Goal: Task Accomplishment & Management: Manage account settings

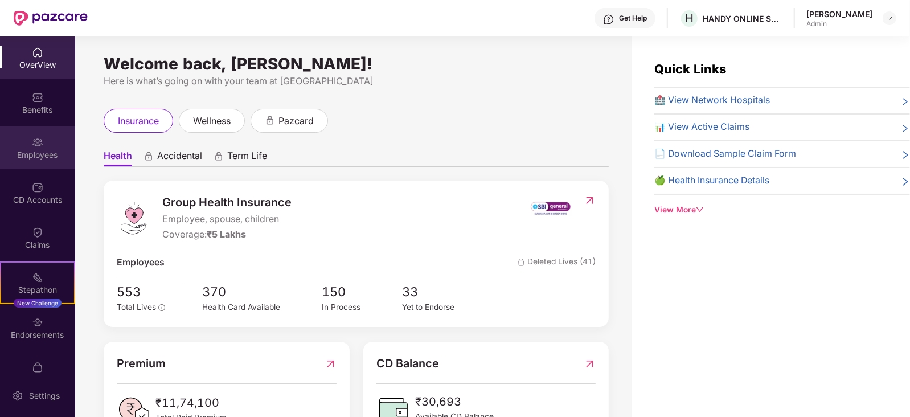
click at [47, 142] on div "Employees" at bounding box center [37, 147] width 75 height 43
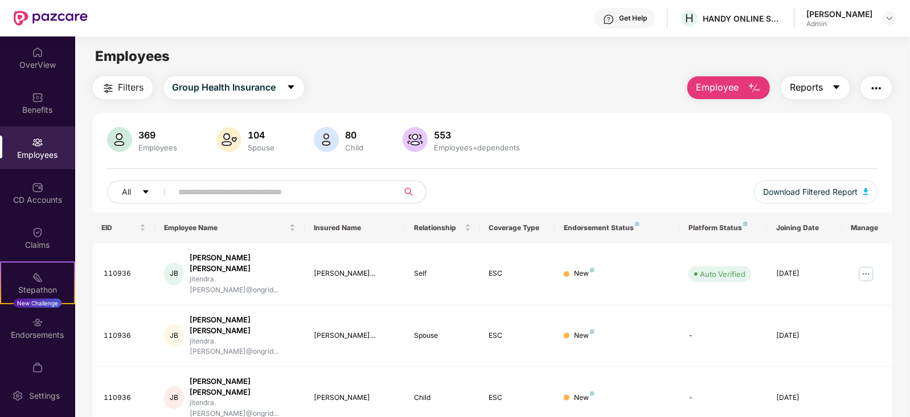
click at [837, 87] on icon "caret-down" at bounding box center [836, 87] width 6 height 4
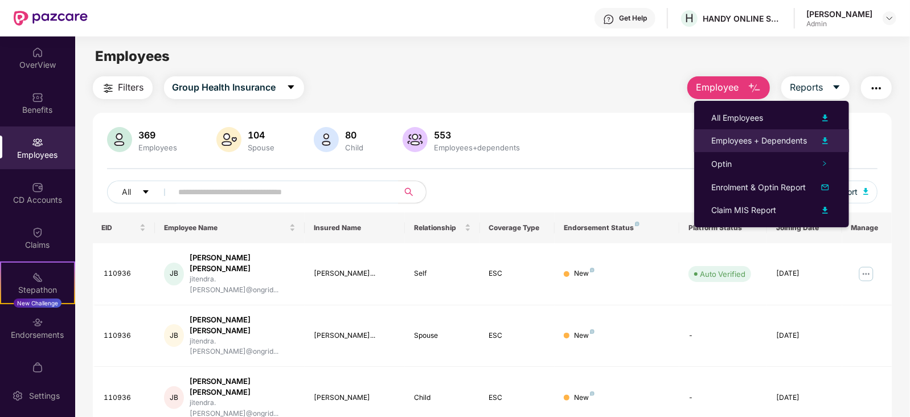
click at [826, 139] on img at bounding box center [825, 141] width 14 height 14
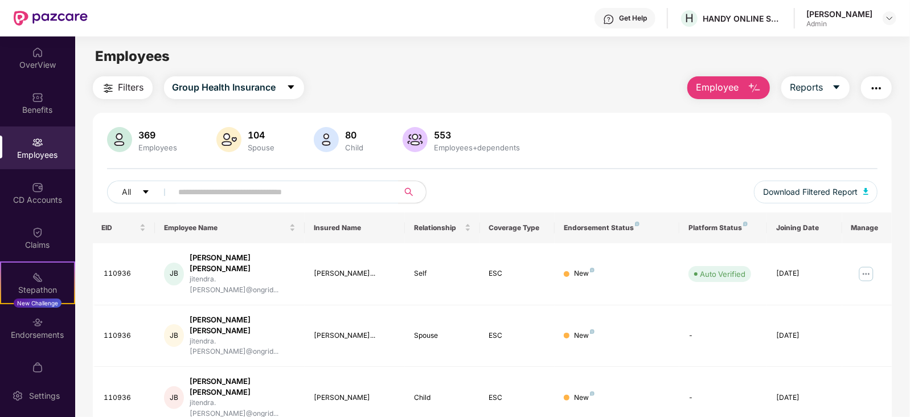
click at [835, 85] on icon "caret-down" at bounding box center [836, 87] width 9 height 9
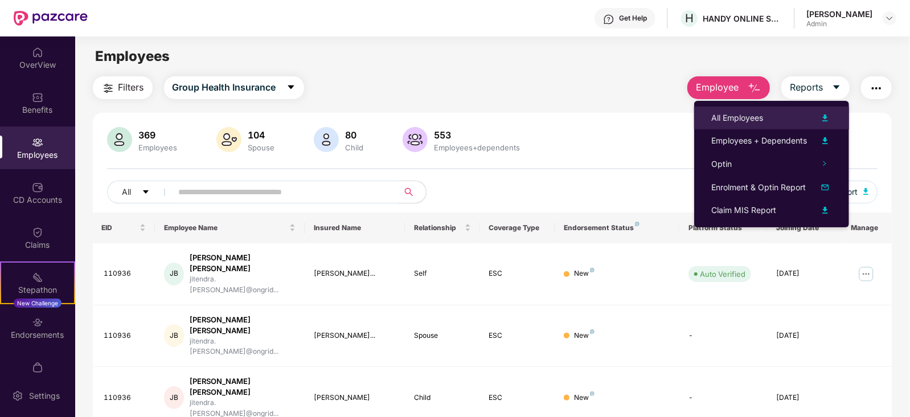
click at [825, 115] on img at bounding box center [825, 118] width 14 height 14
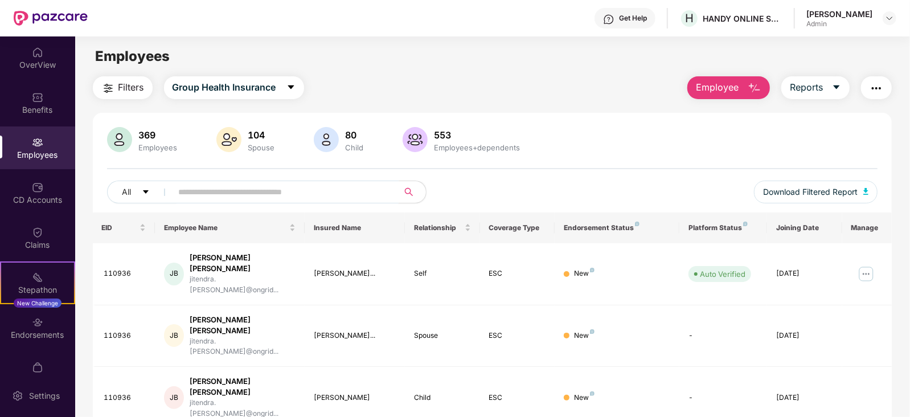
click at [233, 190] on input "text" at bounding box center [281, 191] width 204 height 17
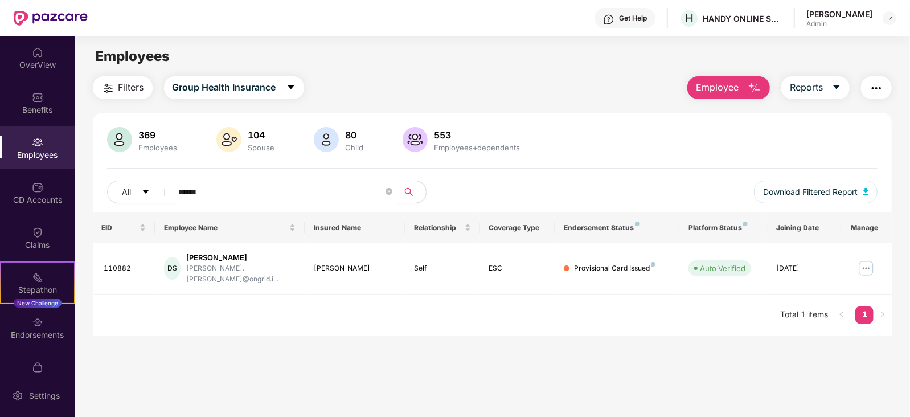
type input "******"
click at [866, 263] on img at bounding box center [866, 268] width 18 height 18
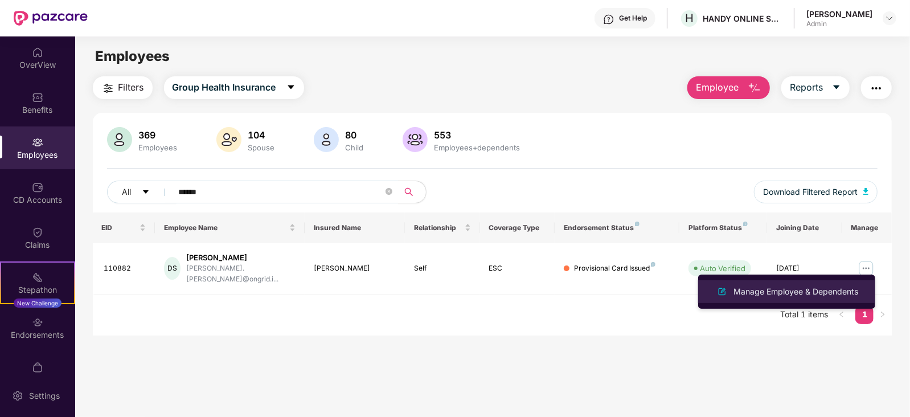
click at [809, 289] on div "Manage Employee & Dependents" at bounding box center [795, 291] width 129 height 13
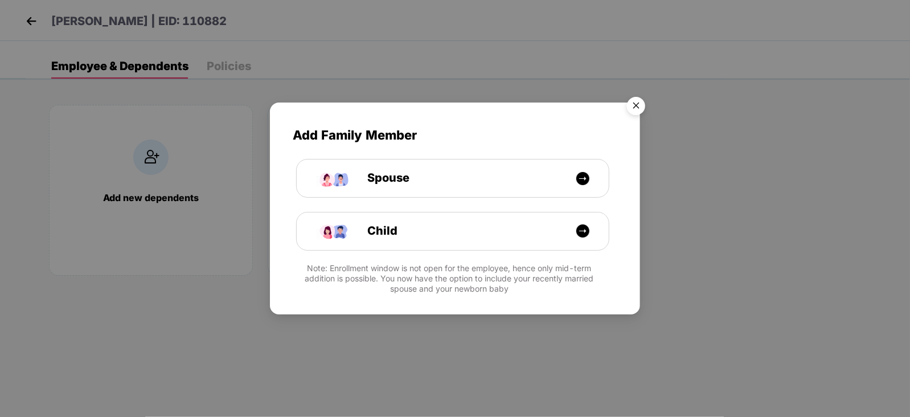
click at [634, 99] on img "Close" at bounding box center [636, 108] width 32 height 32
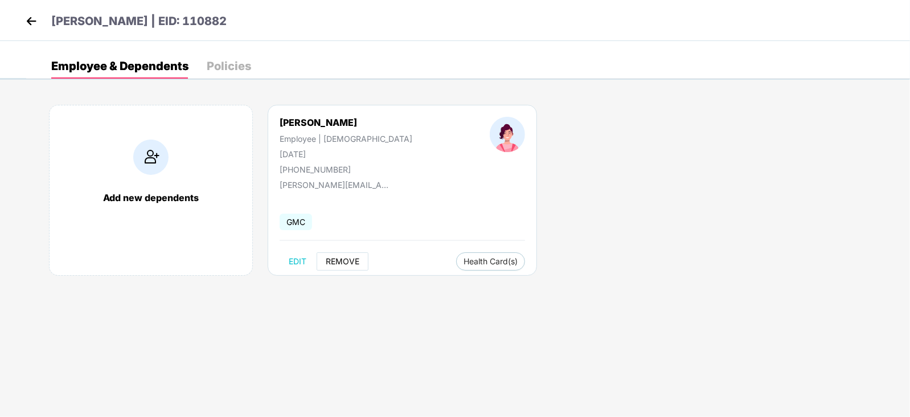
click at [343, 253] on button "REMOVE" at bounding box center [343, 261] width 52 height 18
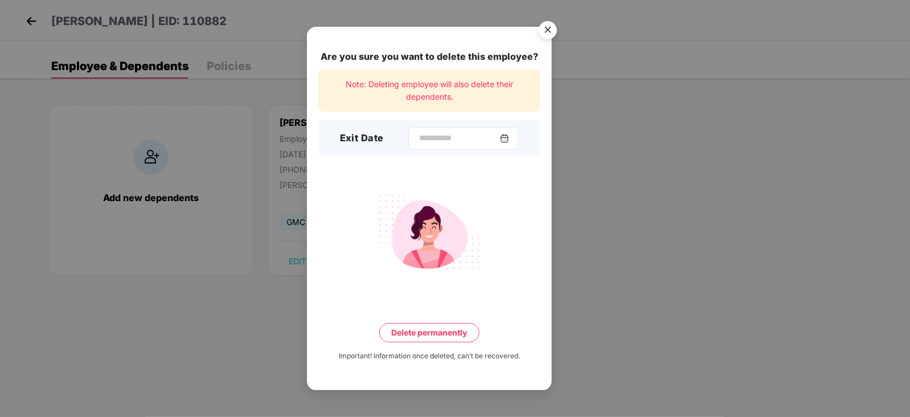
click at [509, 135] on img at bounding box center [504, 138] width 9 height 9
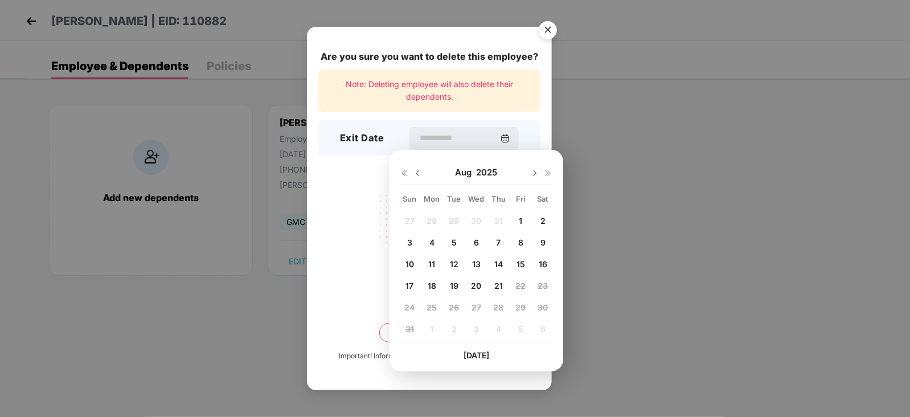
click at [416, 173] on img at bounding box center [417, 173] width 9 height 9
click at [480, 288] on span "23" at bounding box center [476, 286] width 10 height 10
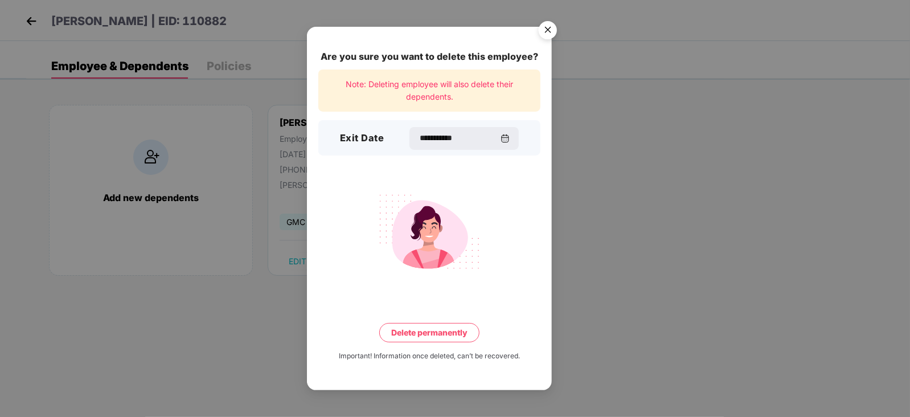
type input "**********"
click at [436, 337] on button "Delete permanently" at bounding box center [429, 332] width 100 height 19
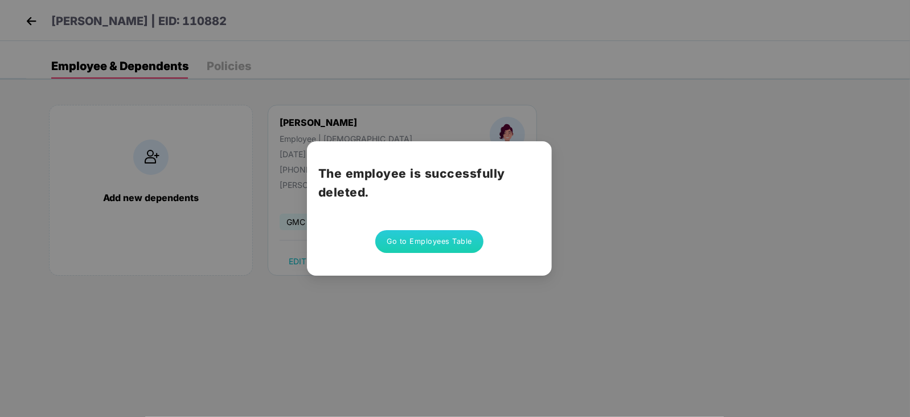
click at [417, 237] on button "Go to Employees Table" at bounding box center [429, 241] width 108 height 23
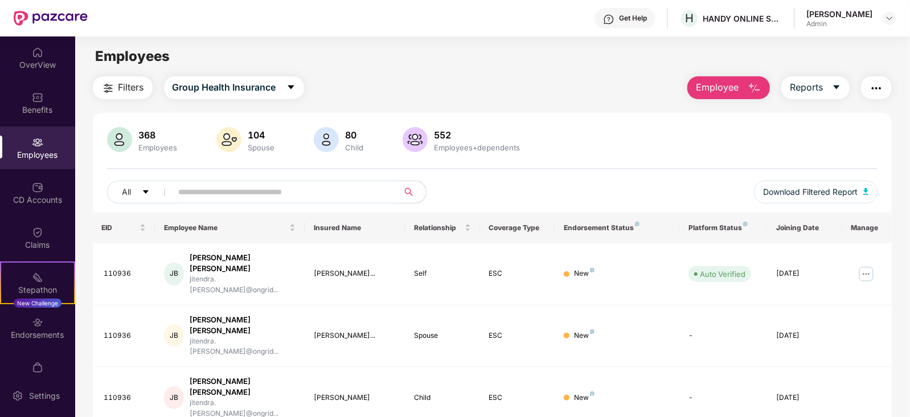
click at [243, 189] on input "text" at bounding box center [281, 191] width 204 height 17
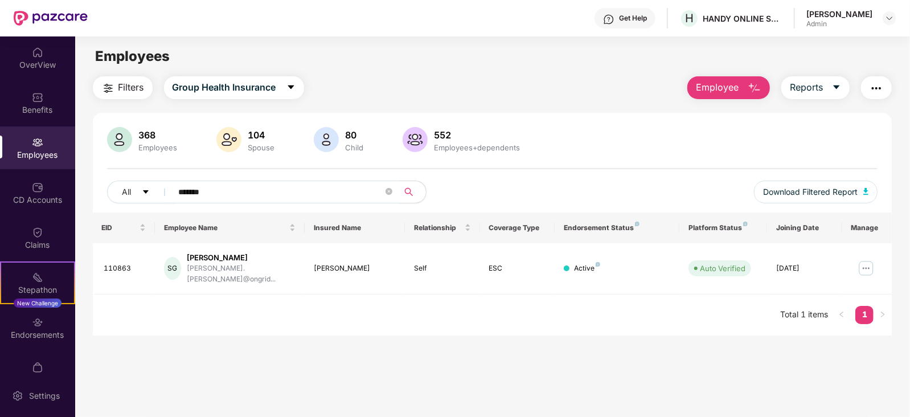
type input "*******"
click at [865, 264] on img at bounding box center [866, 268] width 18 height 18
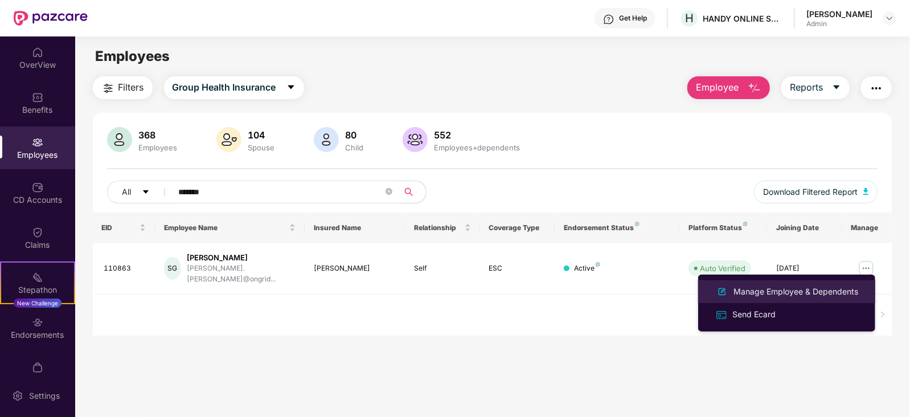
click at [769, 290] on div "Manage Employee & Dependents" at bounding box center [795, 291] width 129 height 13
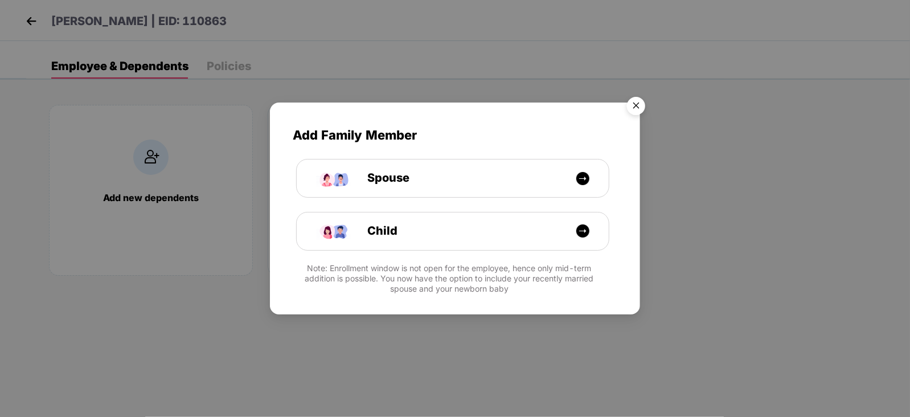
click at [638, 106] on img "Close" at bounding box center [636, 108] width 32 height 32
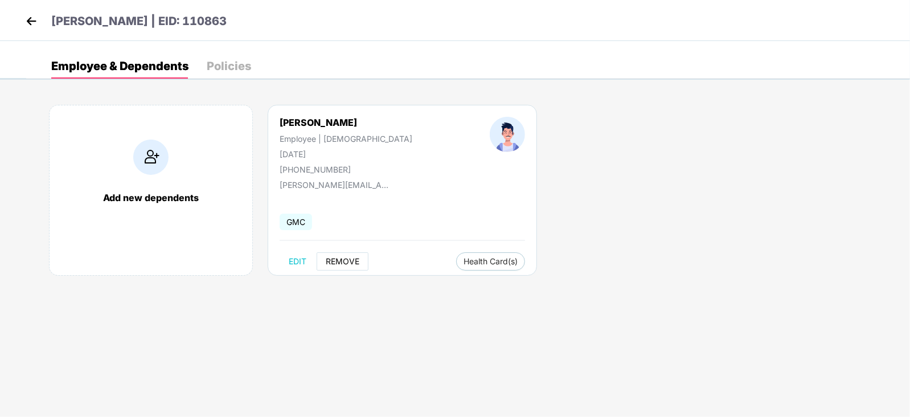
click at [342, 257] on span "REMOVE" at bounding box center [343, 261] width 34 height 9
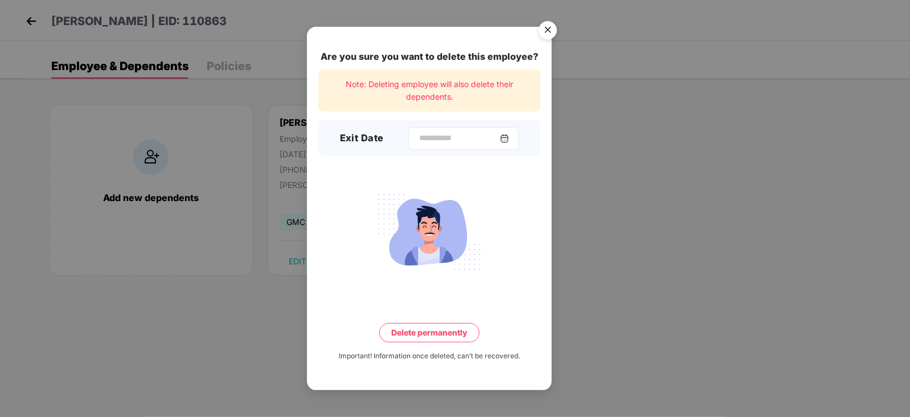
click at [509, 138] on img at bounding box center [504, 138] width 9 height 9
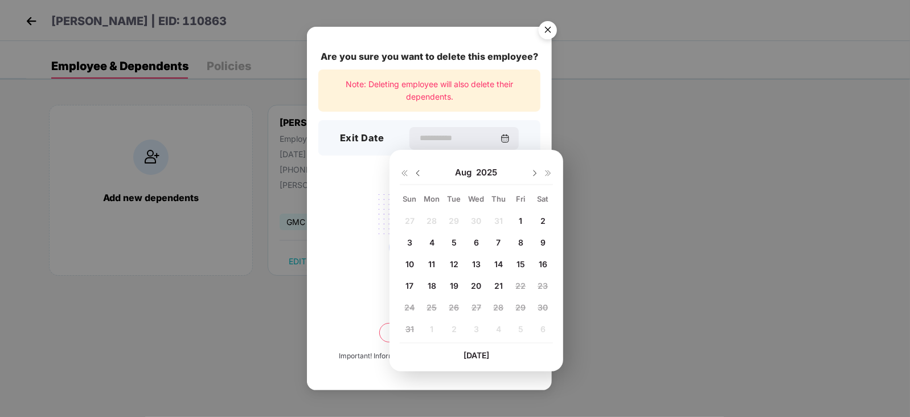
click at [417, 170] on img at bounding box center [417, 173] width 9 height 9
click at [473, 284] on span "23" at bounding box center [476, 286] width 10 height 10
type input "**********"
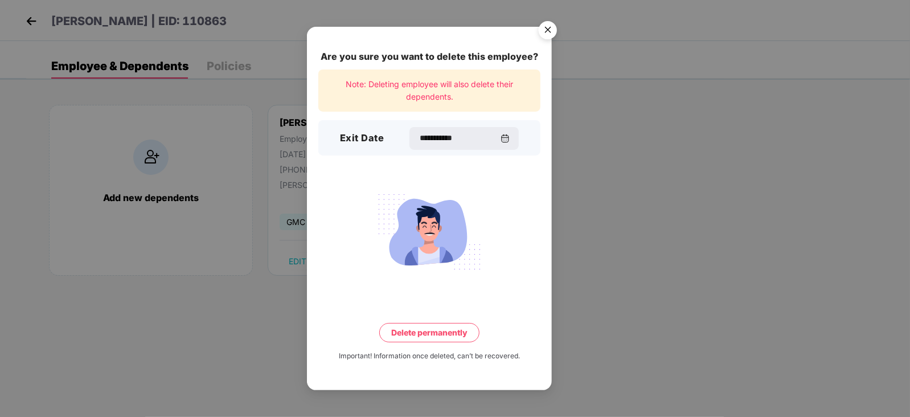
click at [430, 330] on button "Delete permanently" at bounding box center [429, 332] width 100 height 19
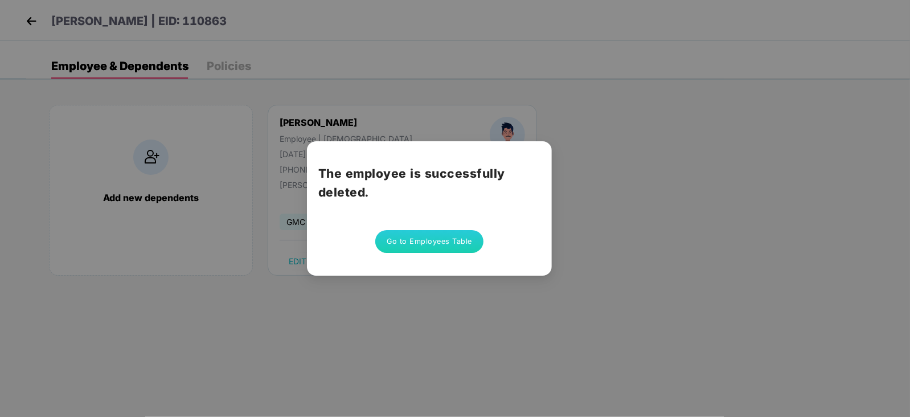
click at [429, 237] on button "Go to Employees Table" at bounding box center [429, 241] width 108 height 23
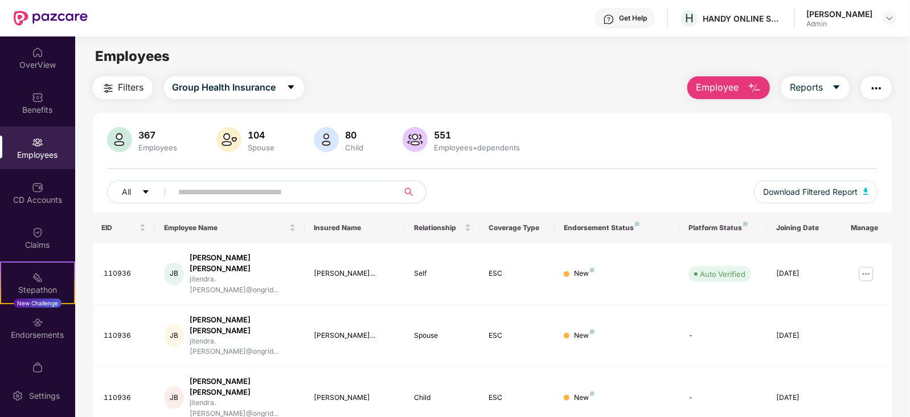
click at [276, 191] on input "text" at bounding box center [281, 191] width 204 height 17
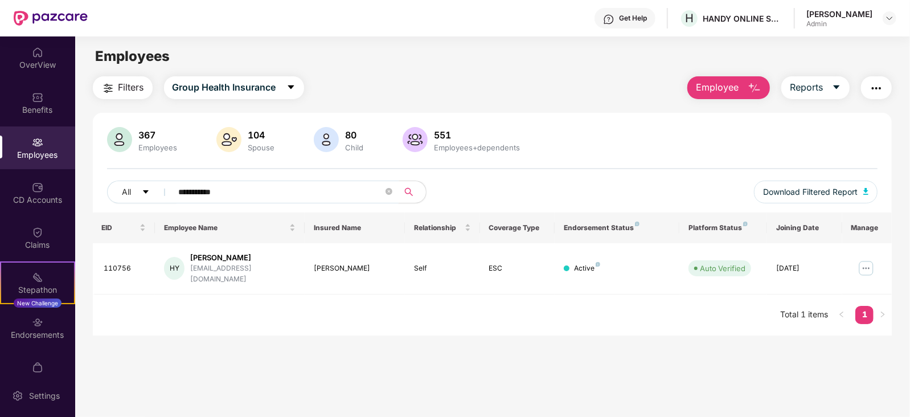
type input "**********"
click at [865, 262] on img at bounding box center [866, 268] width 18 height 18
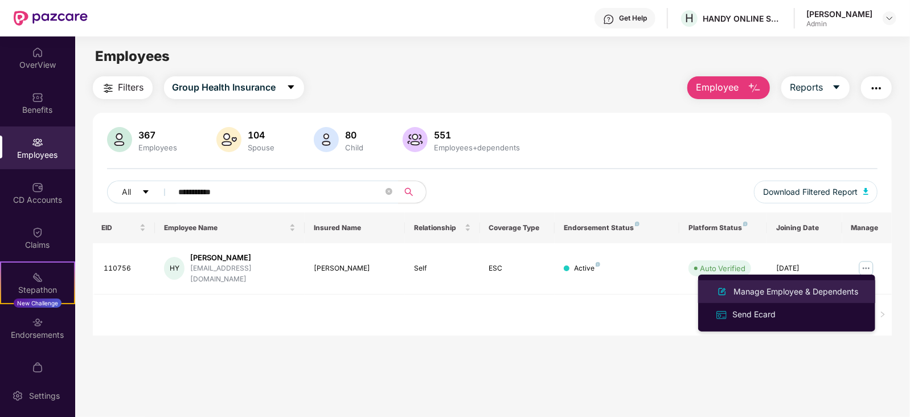
click at [781, 294] on div "Manage Employee & Dependents" at bounding box center [795, 291] width 129 height 13
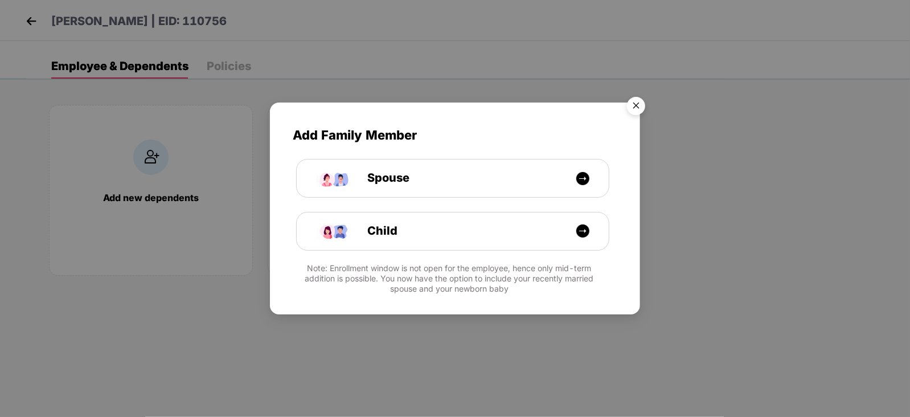
click at [640, 112] on img "Close" at bounding box center [636, 108] width 32 height 32
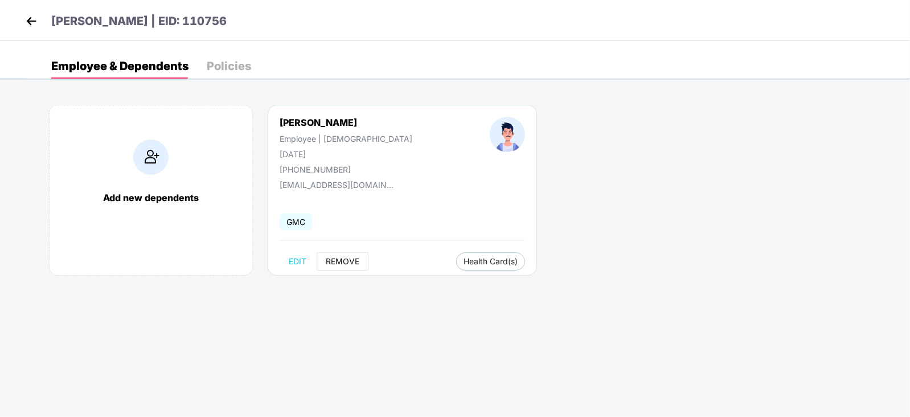
click at [334, 266] on button "REMOVE" at bounding box center [343, 261] width 52 height 18
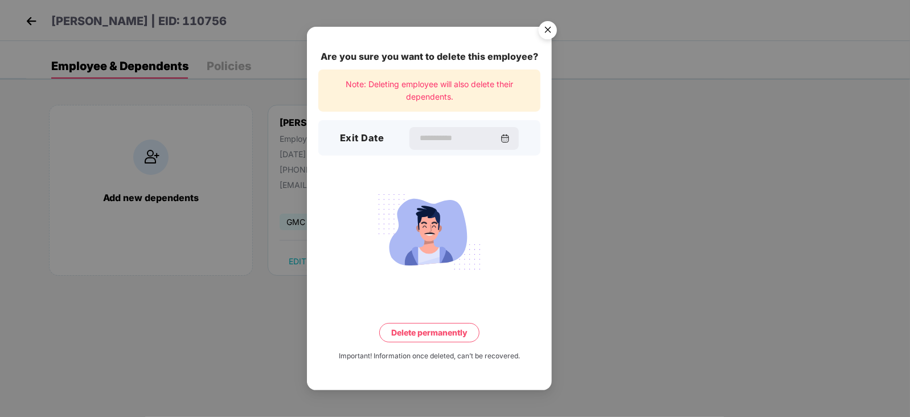
click at [541, 34] on img "Close" at bounding box center [548, 32] width 32 height 32
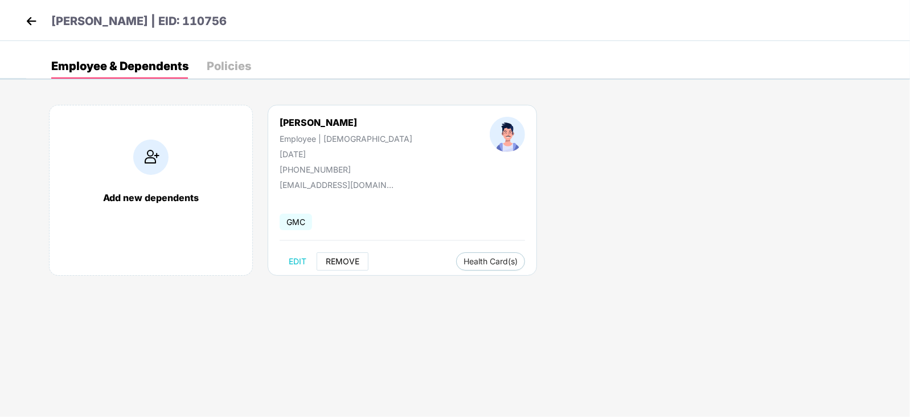
click at [340, 264] on span "REMOVE" at bounding box center [343, 261] width 34 height 9
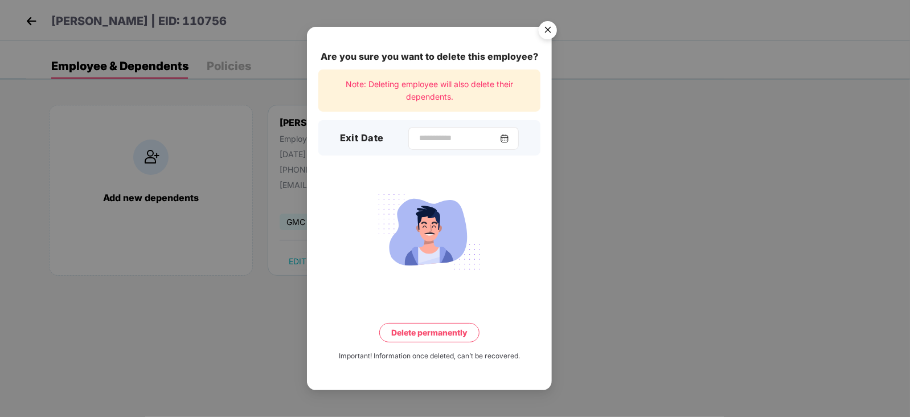
click at [509, 135] on img at bounding box center [504, 138] width 9 height 9
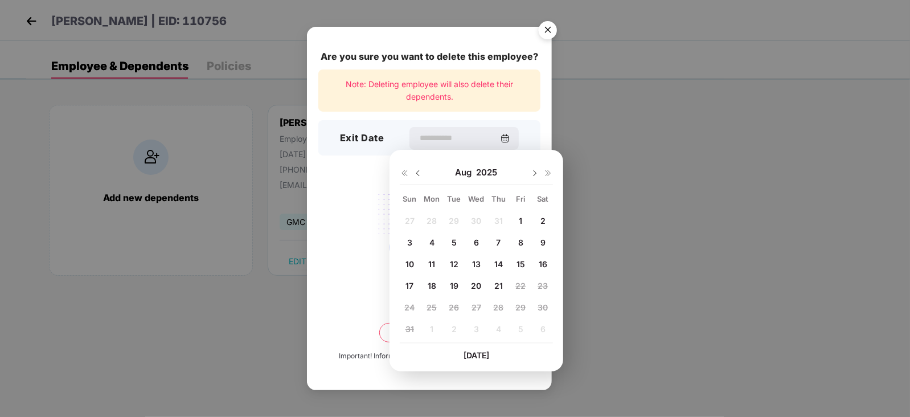
click at [431, 283] on span "18" at bounding box center [432, 286] width 9 height 10
type input "**********"
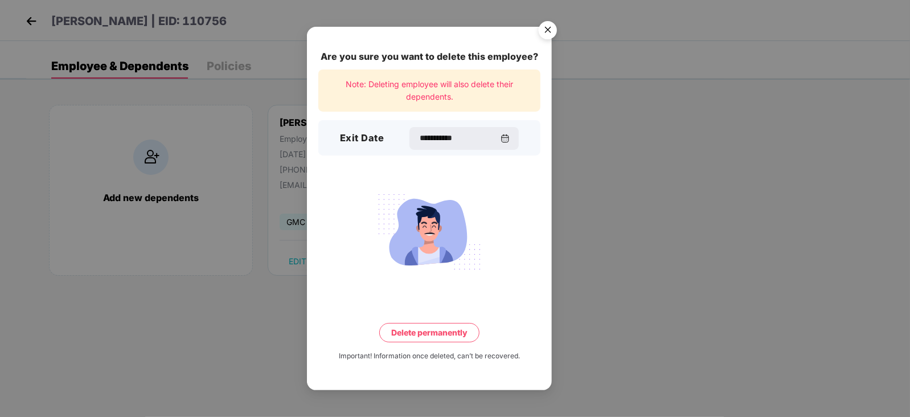
click at [544, 27] on img "Close" at bounding box center [548, 32] width 32 height 32
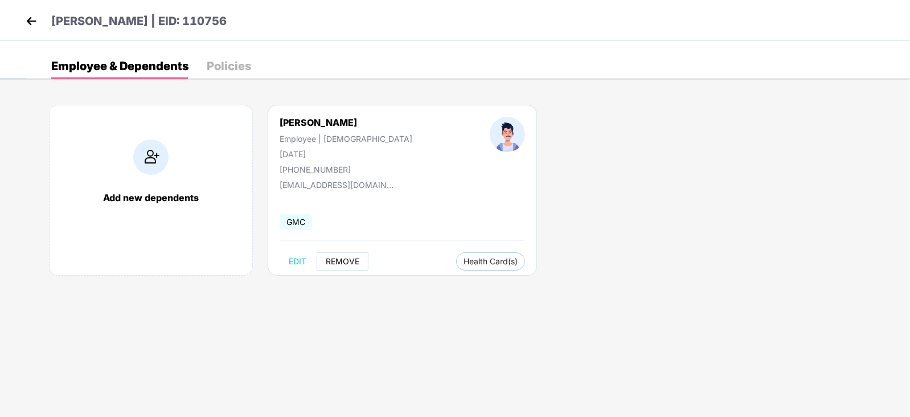
click at [340, 263] on span "REMOVE" at bounding box center [343, 261] width 34 height 9
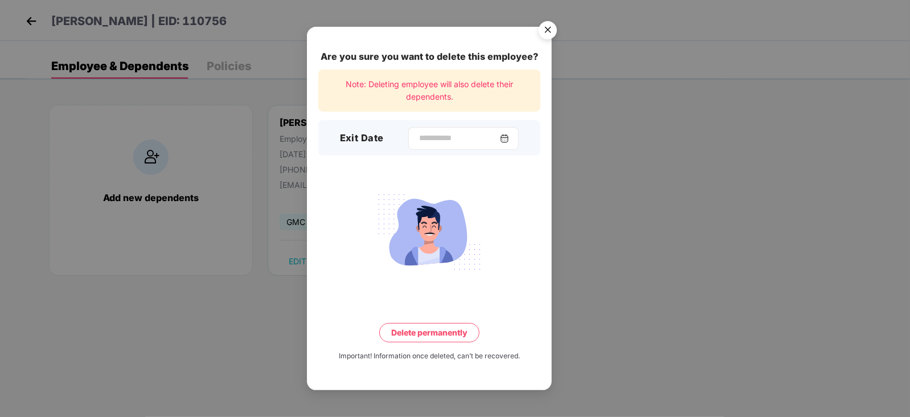
click at [509, 138] on img at bounding box center [504, 138] width 9 height 9
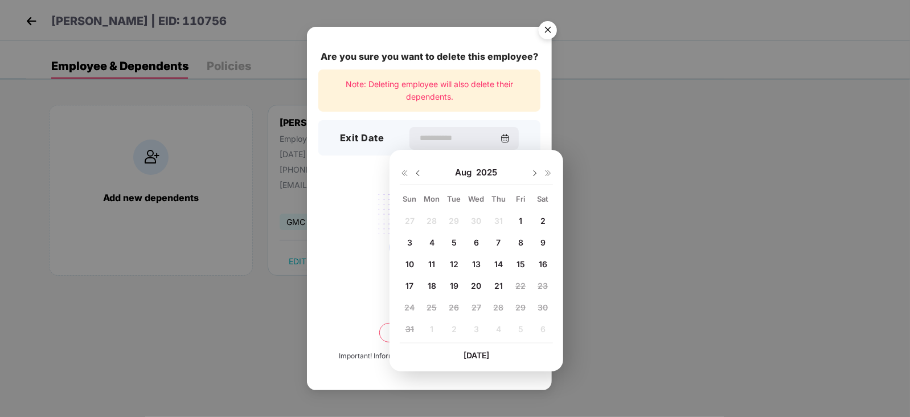
click at [430, 289] on span "18" at bounding box center [432, 286] width 9 height 10
type input "**********"
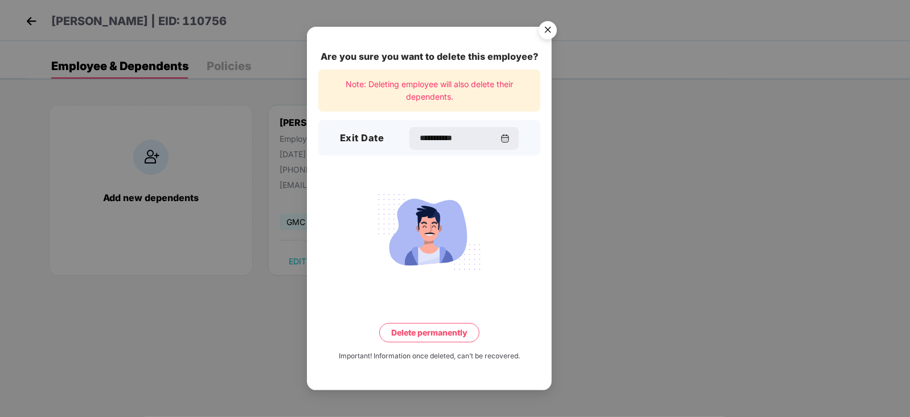
click at [438, 334] on button "Delete permanently" at bounding box center [429, 332] width 100 height 19
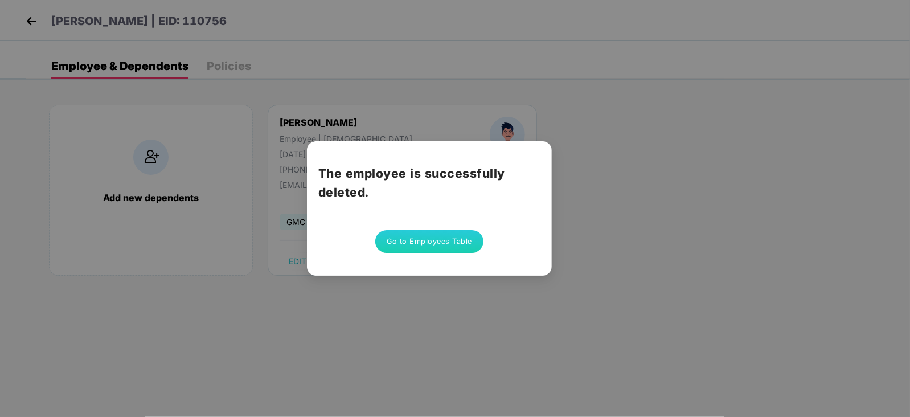
click at [433, 236] on button "Go to Employees Table" at bounding box center [429, 241] width 108 height 23
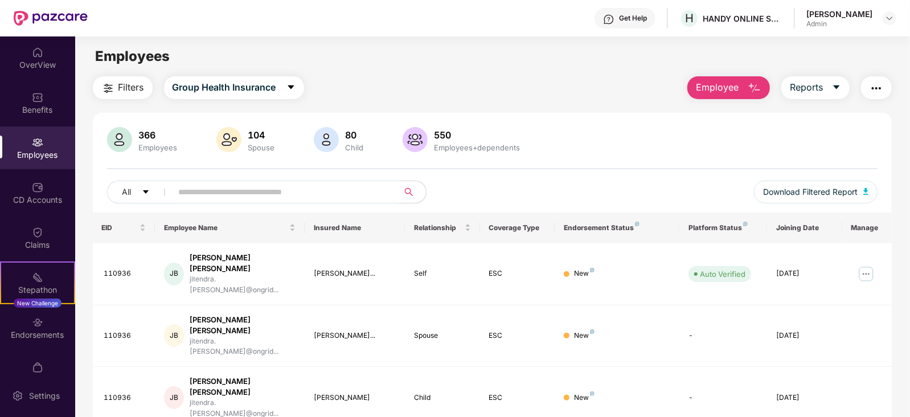
click at [220, 186] on input "text" at bounding box center [281, 191] width 204 height 17
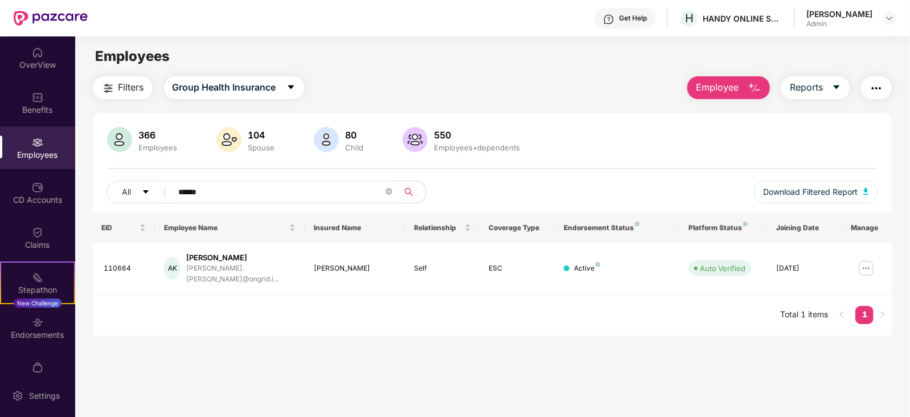
type input "******"
click at [865, 261] on img at bounding box center [866, 268] width 18 height 18
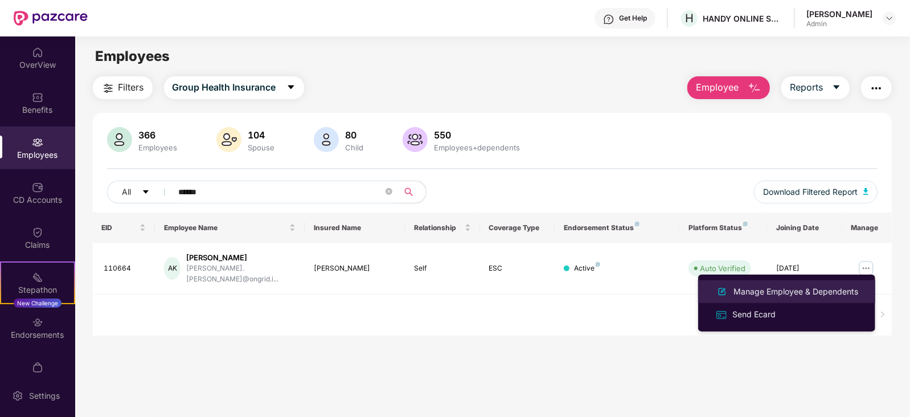
click at [779, 290] on div "Manage Employee & Dependents" at bounding box center [795, 291] width 129 height 13
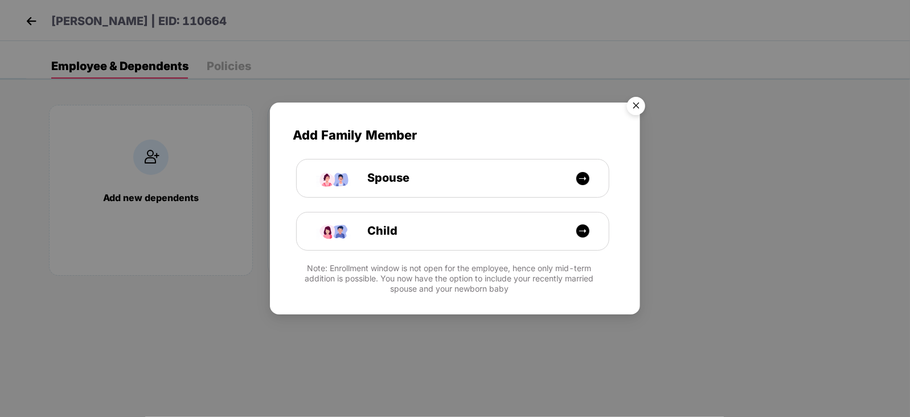
click at [635, 100] on img "Close" at bounding box center [636, 108] width 32 height 32
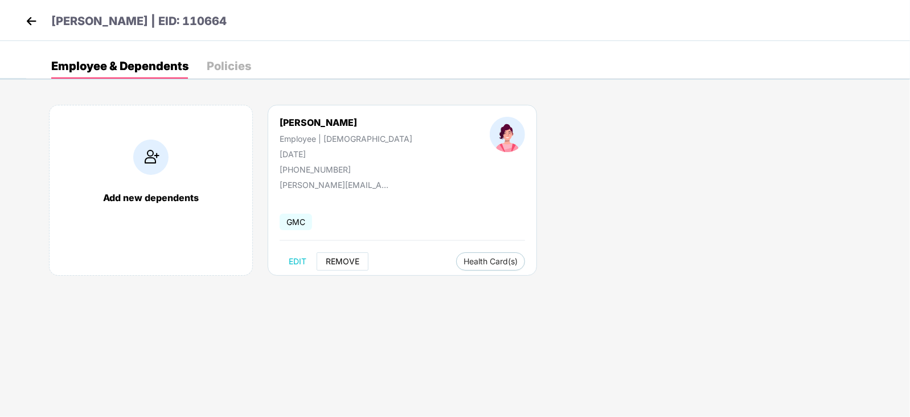
click at [339, 260] on span "REMOVE" at bounding box center [343, 261] width 34 height 9
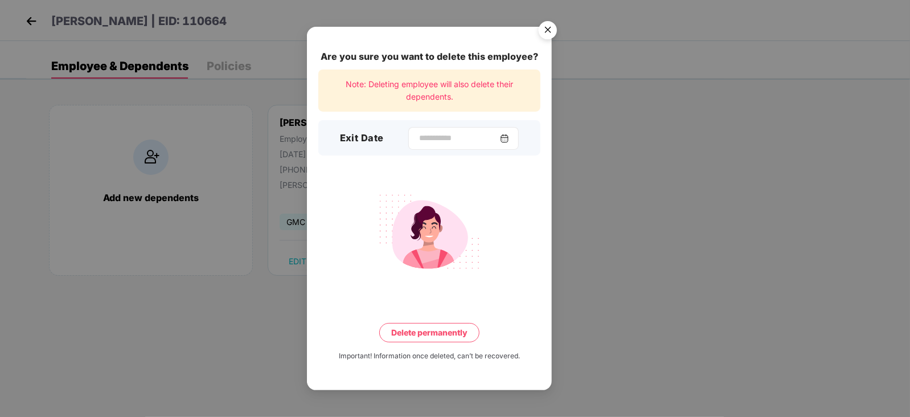
click at [508, 137] on img at bounding box center [504, 138] width 9 height 9
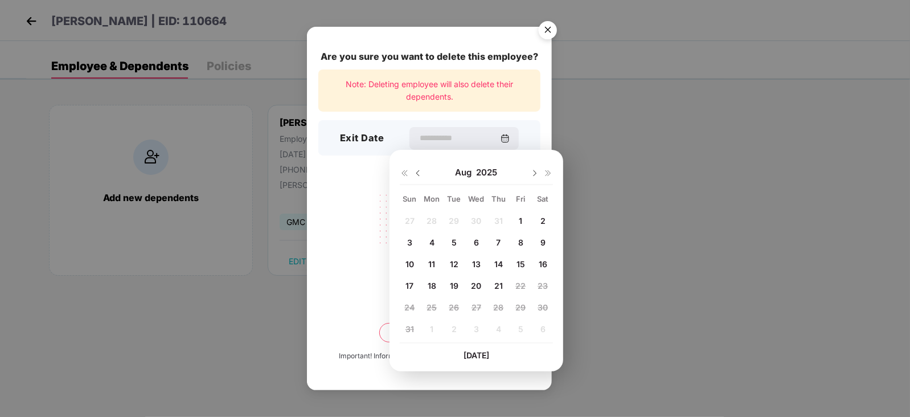
click at [451, 288] on span "19" at bounding box center [454, 286] width 9 height 10
type input "**********"
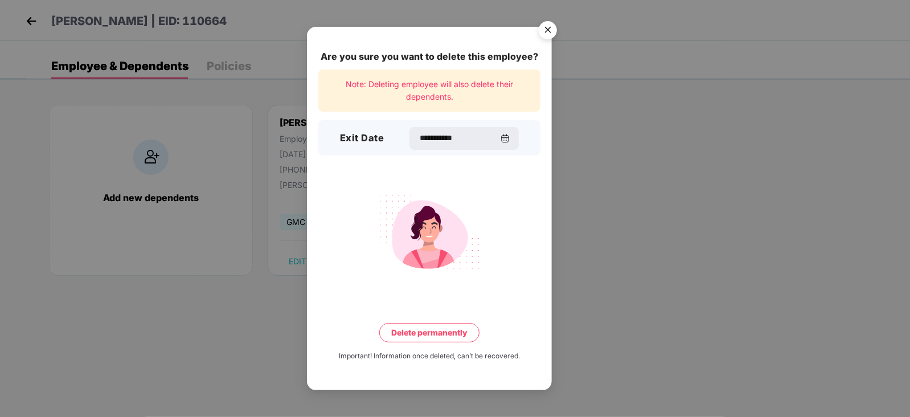
click at [410, 332] on button "Delete permanently" at bounding box center [429, 332] width 100 height 19
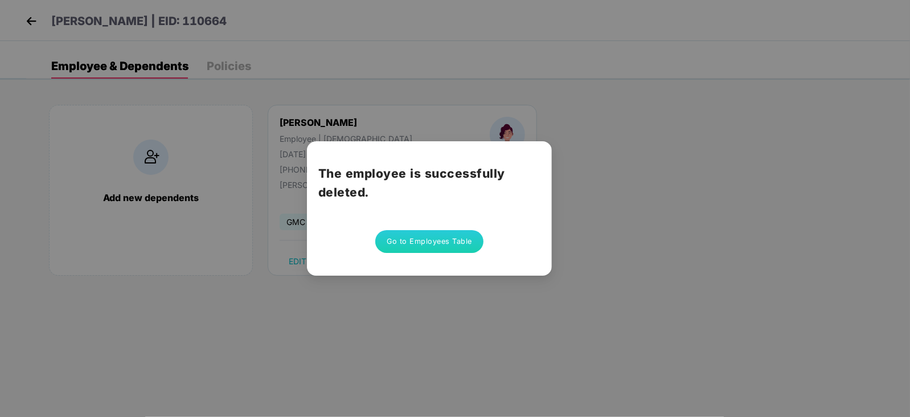
click at [427, 243] on button "Go to Employees Table" at bounding box center [429, 241] width 108 height 23
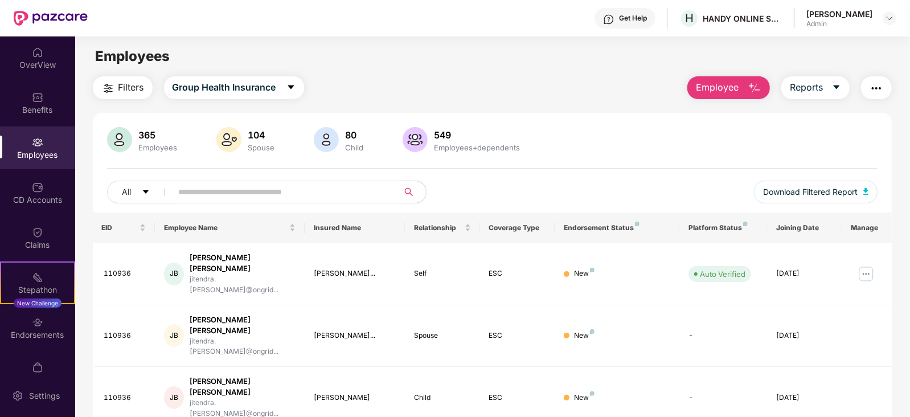
click at [270, 190] on input "text" at bounding box center [281, 191] width 204 height 17
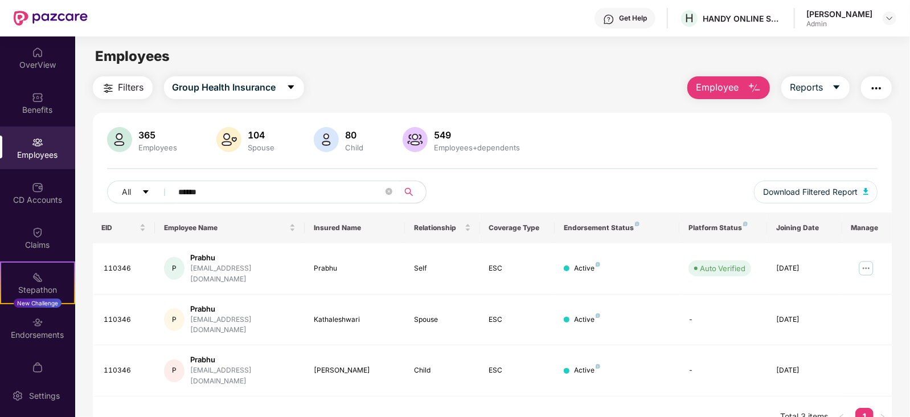
type input "******"
click at [863, 262] on img at bounding box center [866, 268] width 18 height 18
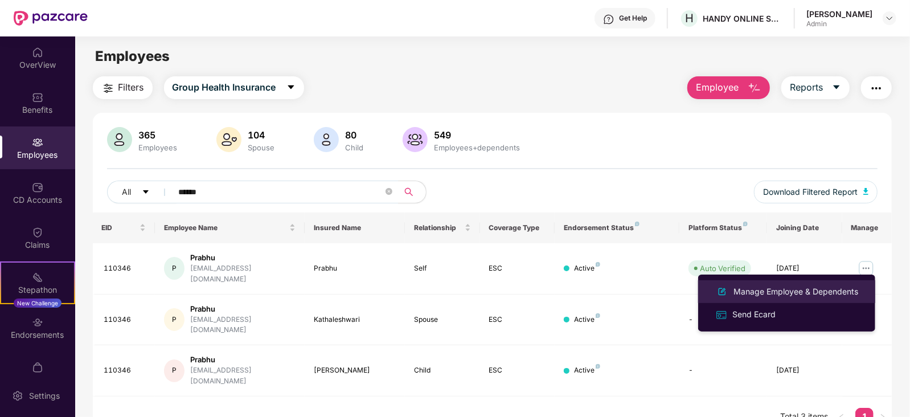
click at [779, 290] on div "Manage Employee & Dependents" at bounding box center [795, 291] width 129 height 13
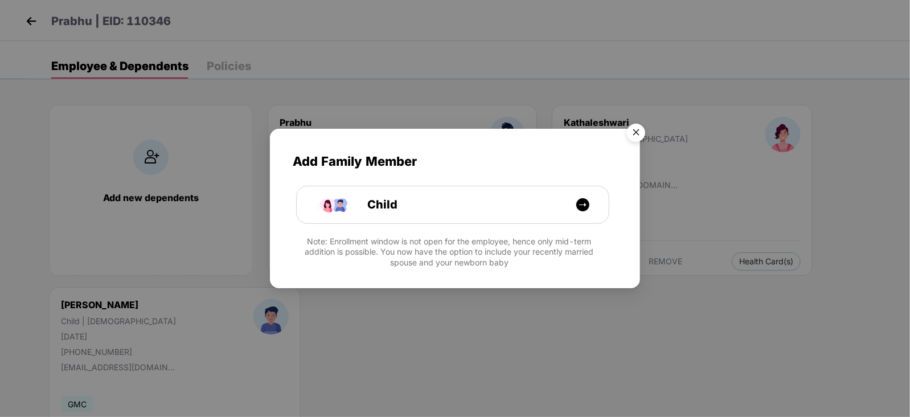
click at [629, 128] on img "Close" at bounding box center [636, 134] width 32 height 32
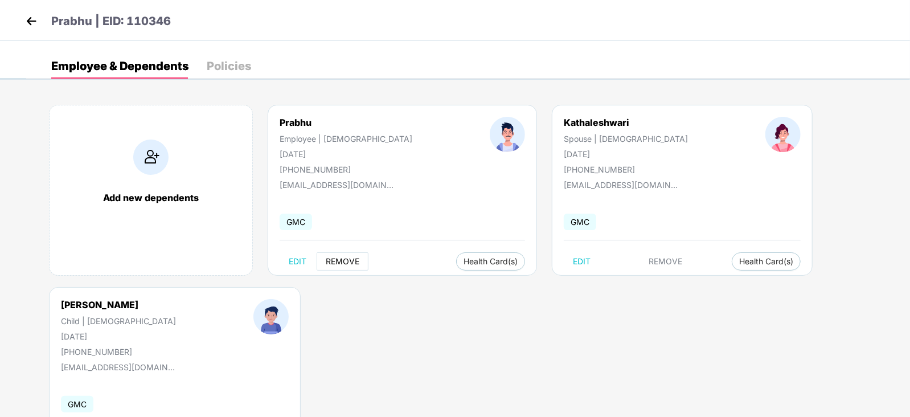
click at [350, 259] on span "REMOVE" at bounding box center [343, 261] width 34 height 9
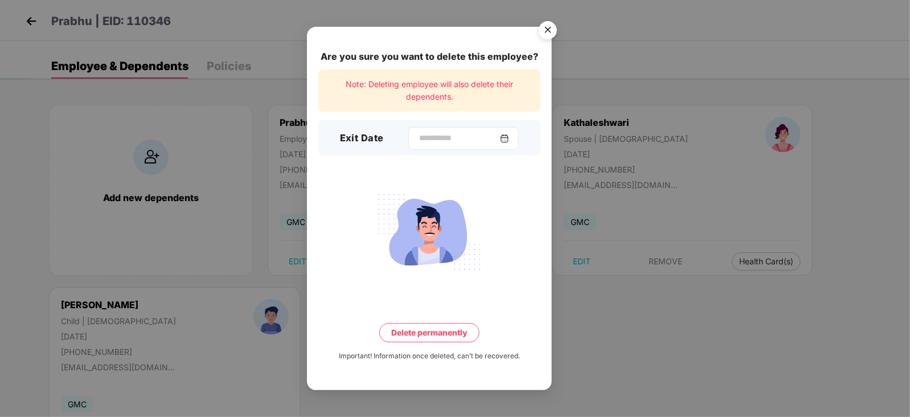
click at [509, 134] on img at bounding box center [504, 138] width 9 height 9
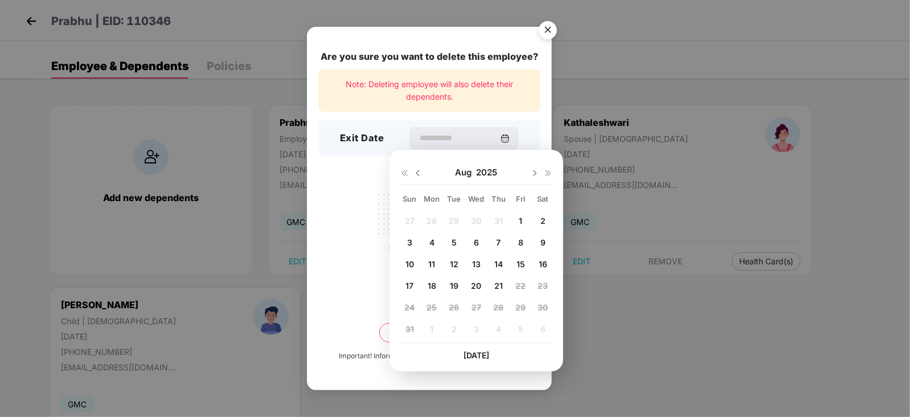
click at [417, 173] on img at bounding box center [417, 173] width 9 height 9
click at [534, 170] on img at bounding box center [534, 173] width 9 height 9
click at [478, 287] on span "23" at bounding box center [476, 286] width 10 height 10
type input "**********"
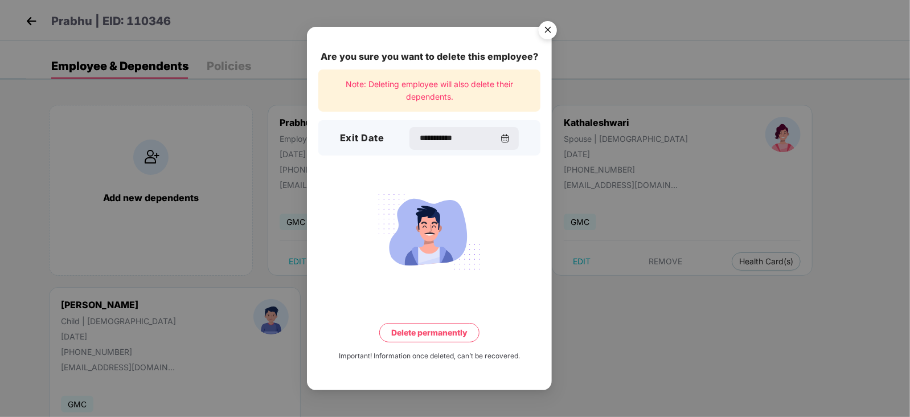
click at [418, 335] on button "Delete permanently" at bounding box center [429, 332] width 100 height 19
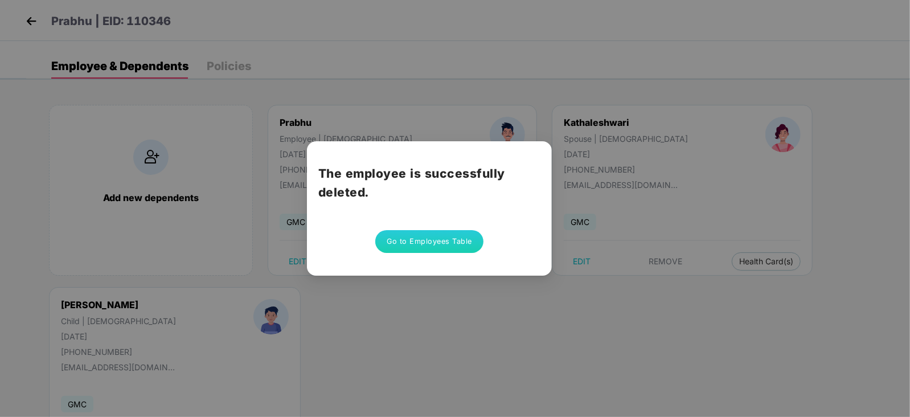
click at [427, 244] on button "Go to Employees Table" at bounding box center [429, 241] width 108 height 23
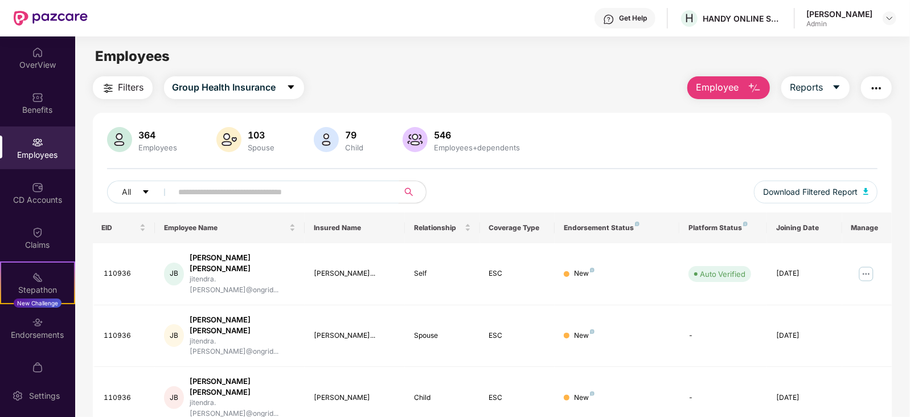
click at [313, 186] on input "text" at bounding box center [281, 191] width 204 height 17
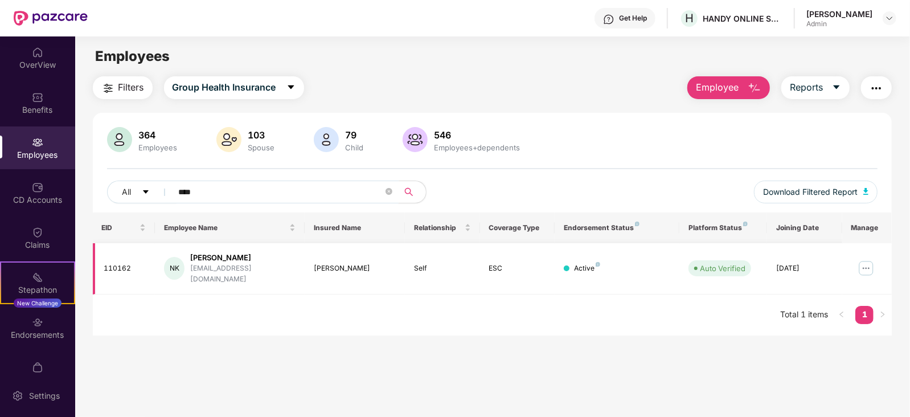
type input "****"
click at [868, 264] on img at bounding box center [866, 268] width 18 height 18
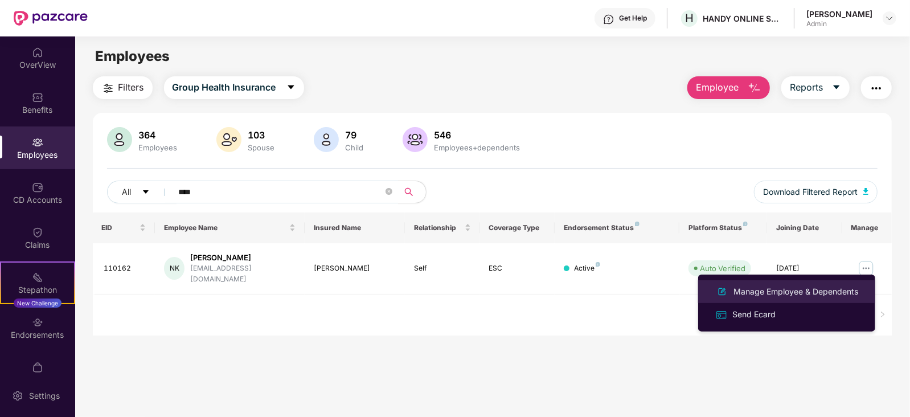
click at [793, 288] on div "Manage Employee & Dependents" at bounding box center [795, 291] width 129 height 13
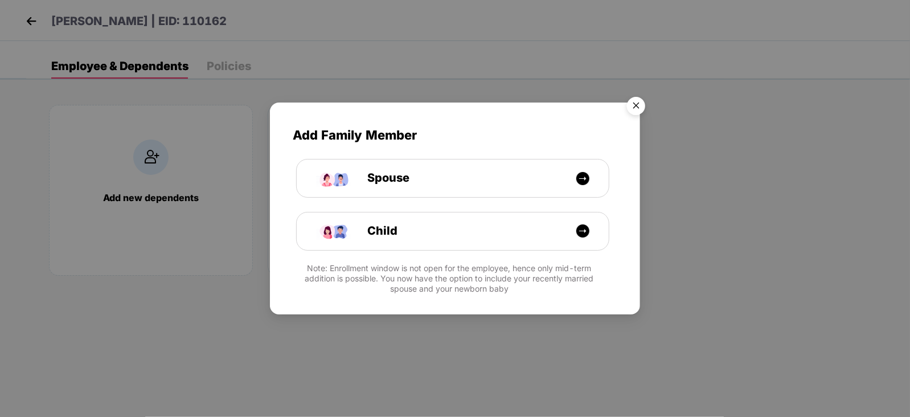
click at [635, 103] on img "Close" at bounding box center [636, 108] width 32 height 32
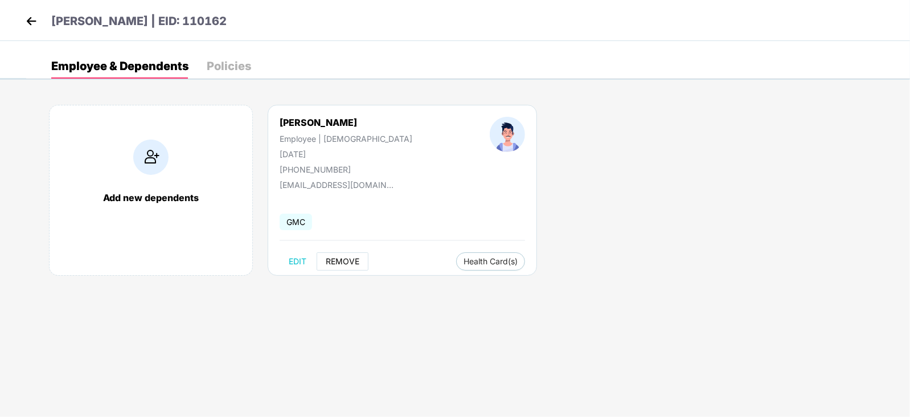
click at [338, 259] on span "REMOVE" at bounding box center [343, 261] width 34 height 9
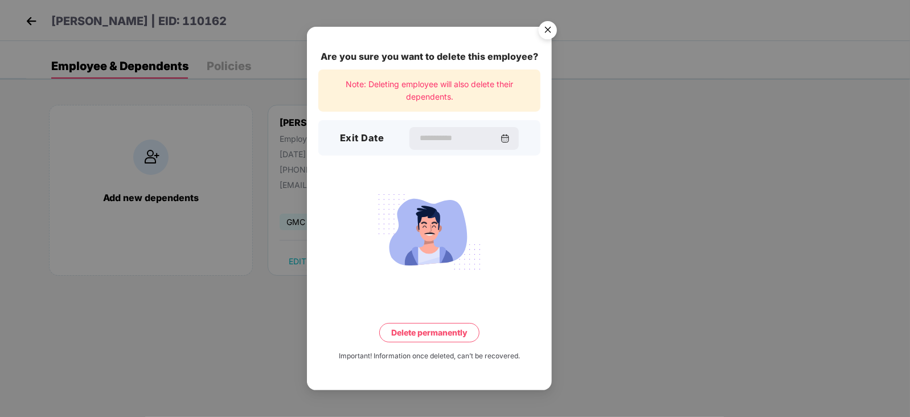
click at [547, 26] on img "Close" at bounding box center [548, 32] width 32 height 32
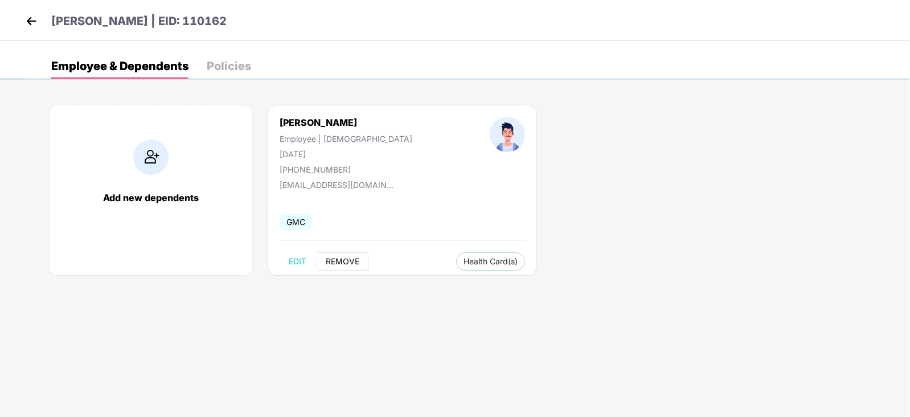
click at [341, 265] on span "REMOVE" at bounding box center [343, 261] width 34 height 9
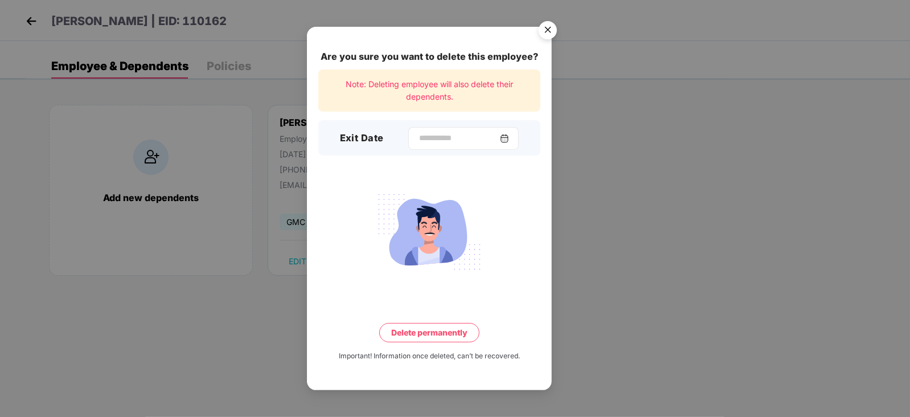
click at [509, 135] on img at bounding box center [504, 138] width 9 height 9
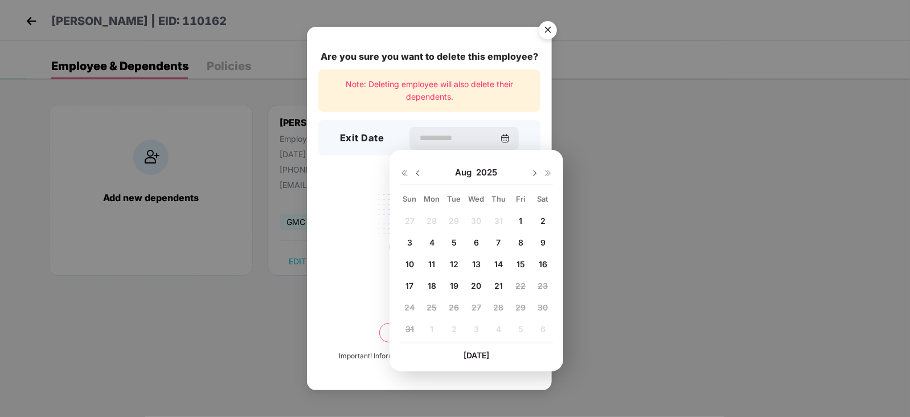
click at [416, 173] on img at bounding box center [417, 173] width 9 height 9
click at [537, 172] on img at bounding box center [534, 173] width 9 height 9
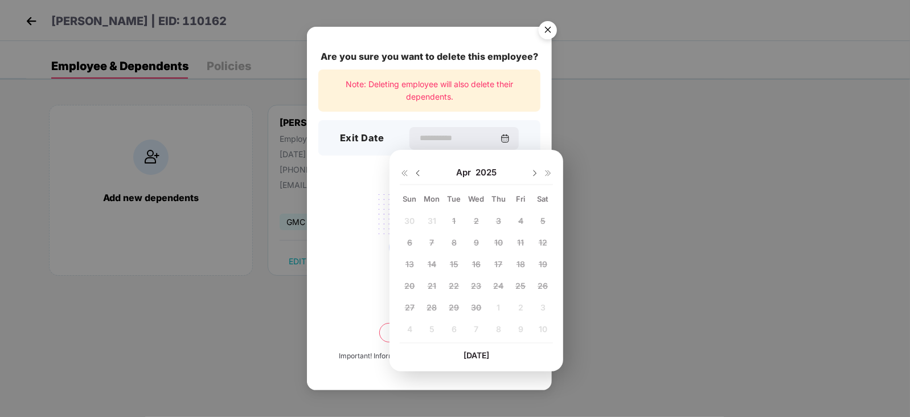
click at [537, 172] on img at bounding box center [534, 173] width 9 height 9
click at [475, 286] on span "23" at bounding box center [476, 286] width 10 height 10
type input "**********"
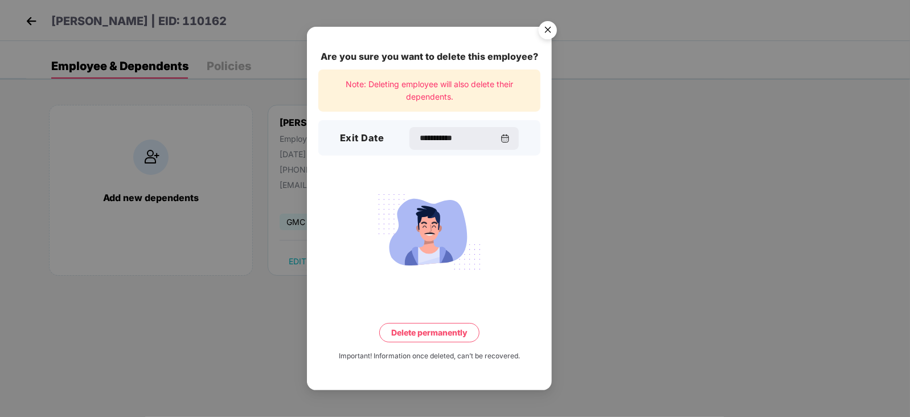
click at [426, 336] on button "Delete permanently" at bounding box center [429, 332] width 100 height 19
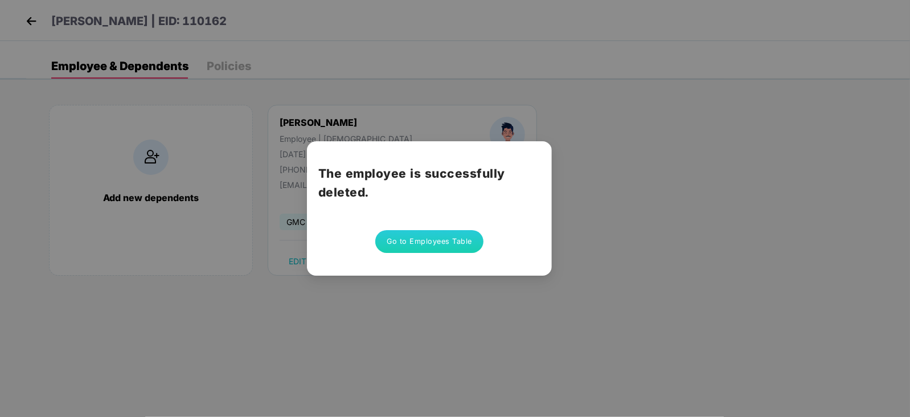
click at [424, 230] on button "Go to Employees Table" at bounding box center [429, 241] width 108 height 23
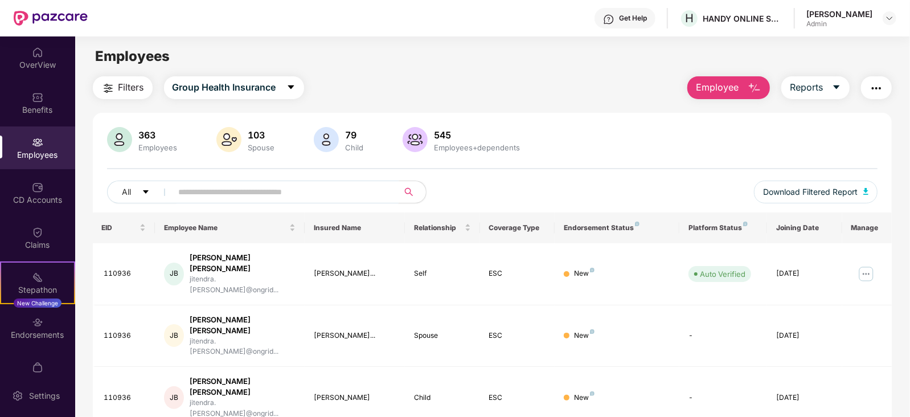
click at [313, 183] on input "text" at bounding box center [281, 191] width 204 height 17
type input "*****"
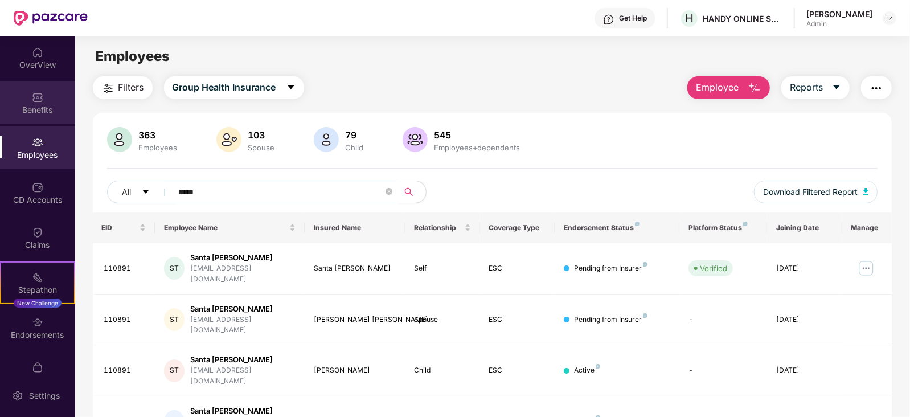
click at [28, 96] on div "Benefits" at bounding box center [37, 102] width 75 height 43
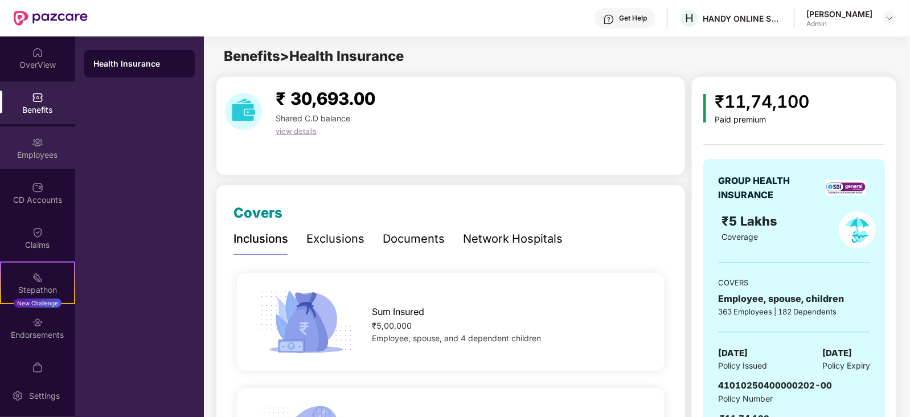
click at [23, 145] on div "Employees" at bounding box center [37, 147] width 75 height 43
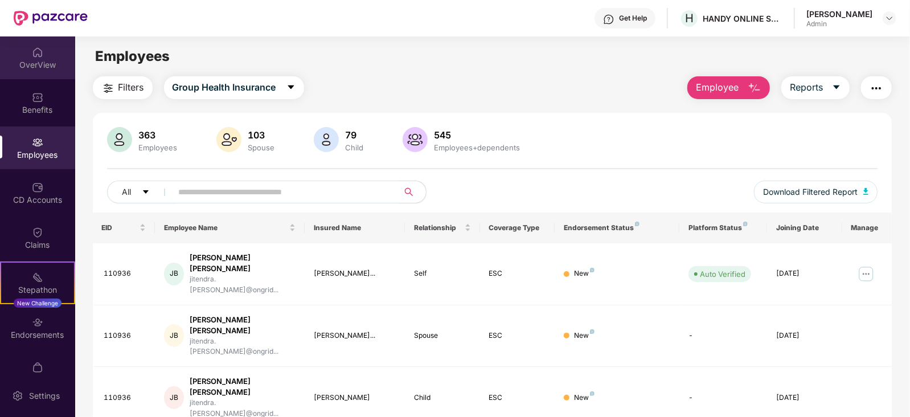
click at [42, 55] on div "OverView" at bounding box center [37, 57] width 75 height 43
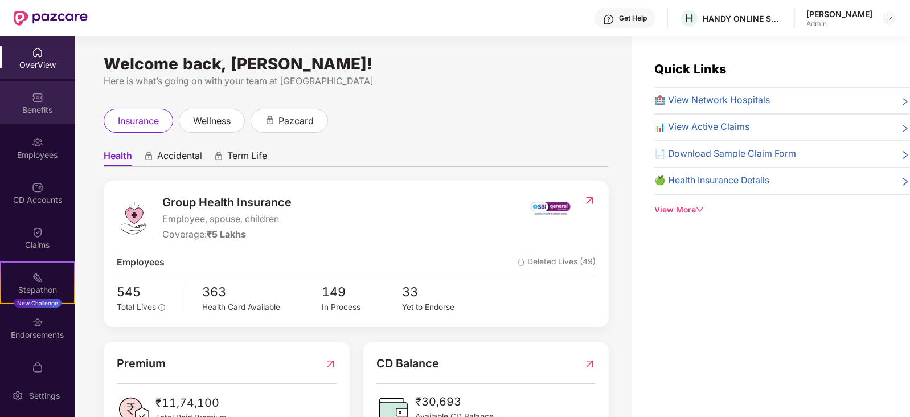
click at [38, 104] on div "Benefits" at bounding box center [37, 109] width 75 height 11
